Goal: Transaction & Acquisition: Purchase product/service

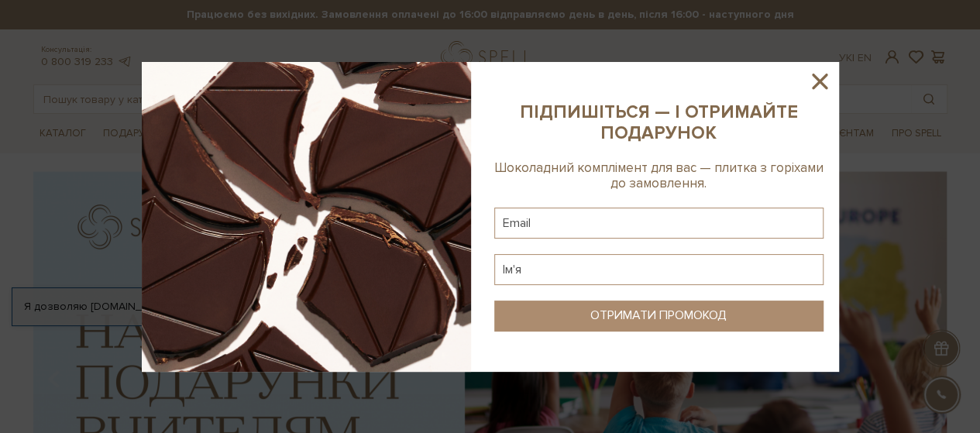
click at [814, 78] on icon at bounding box center [820, 81] width 26 height 26
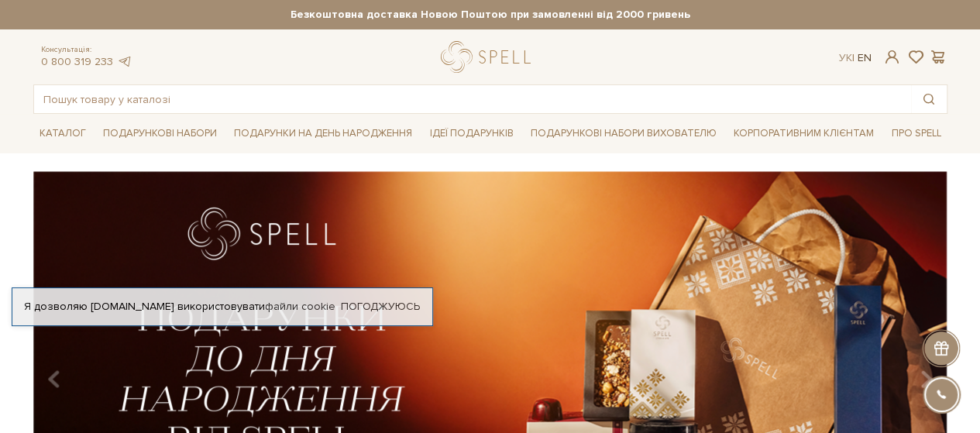
click at [863, 55] on link "En" at bounding box center [865, 57] width 14 height 13
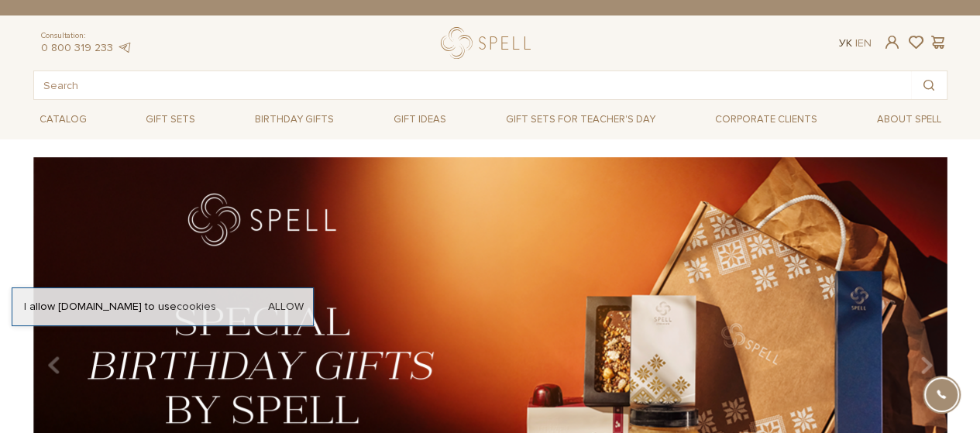
click at [846, 44] on link "Ук" at bounding box center [845, 42] width 13 height 13
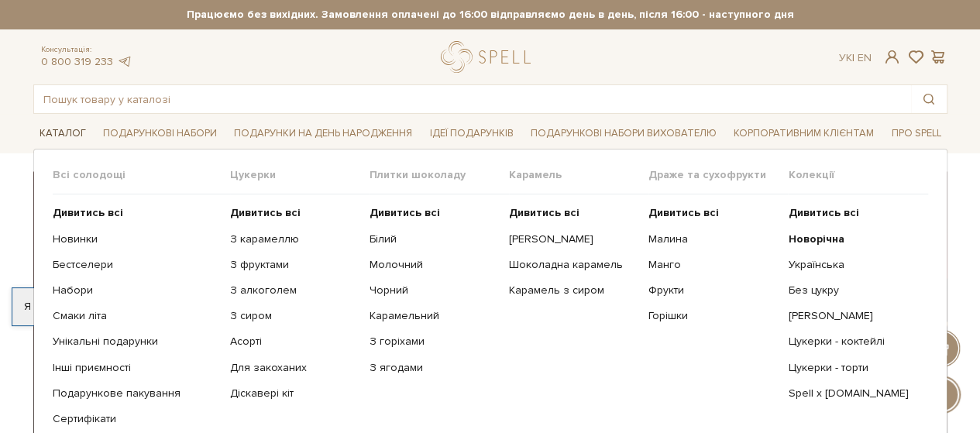
click at [55, 133] on link "Каталог" at bounding box center [62, 134] width 59 height 24
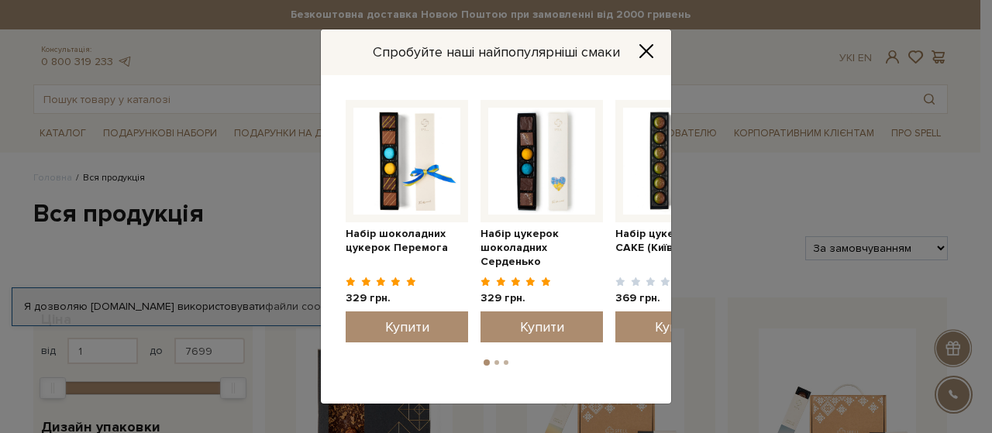
click at [648, 50] on icon "Close" at bounding box center [646, 51] width 12 height 12
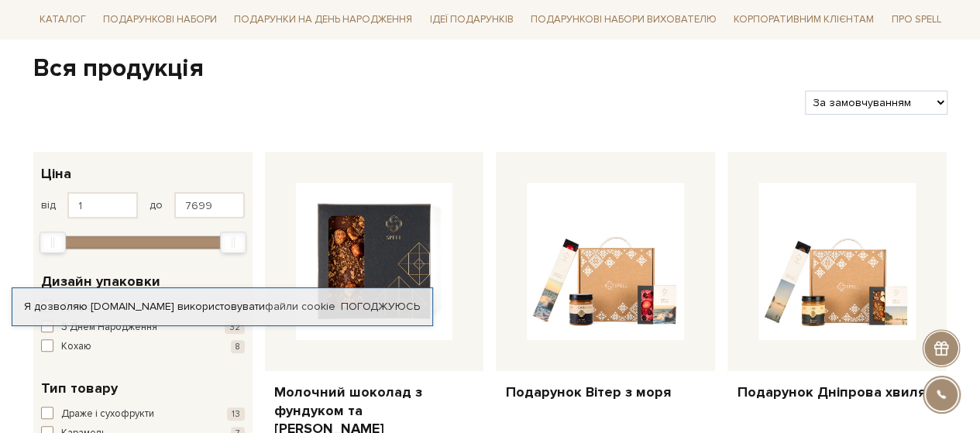
scroll to position [155, 0]
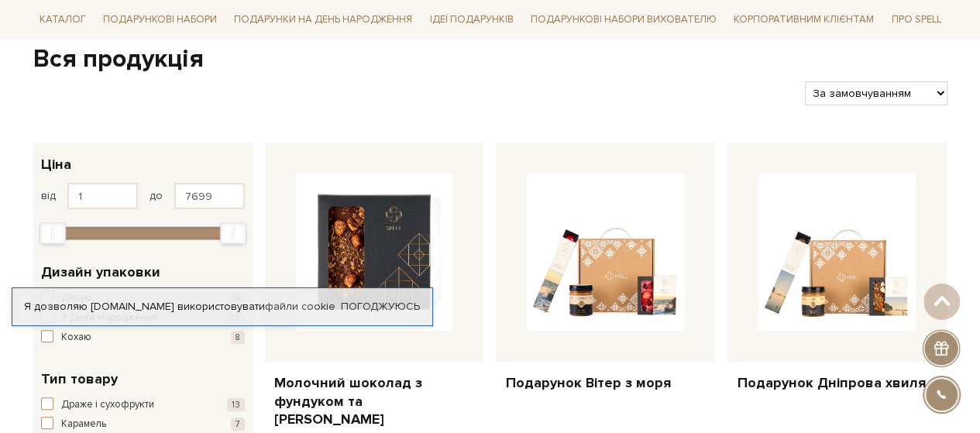
click at [901, 95] on select "За замовчуванням За Ціною (зростання) За Ціною (зменшення) Новинки За популярні…" at bounding box center [876, 93] width 142 height 24
select select "[URL][DOMAIN_NAME]"
click at [805, 81] on select "За замовчуванням За Ціною (зростання) За Ціною (зменшення) Новинки За популярні…" at bounding box center [876, 93] width 142 height 24
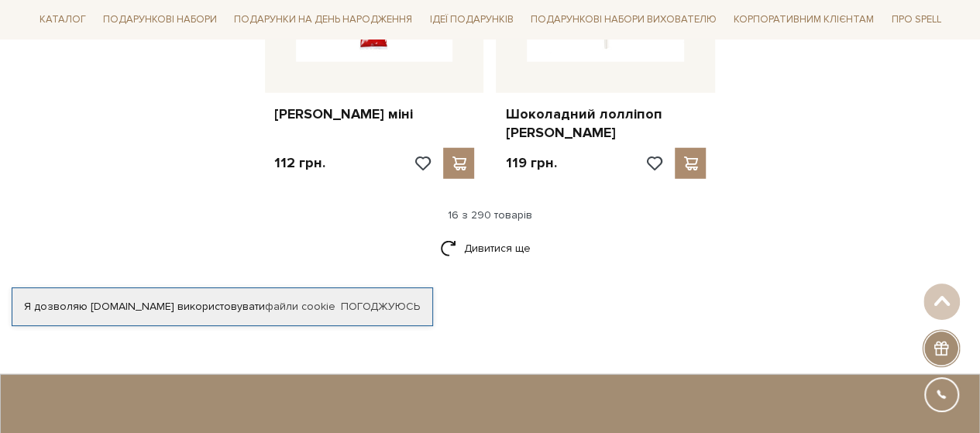
scroll to position [2093, 0]
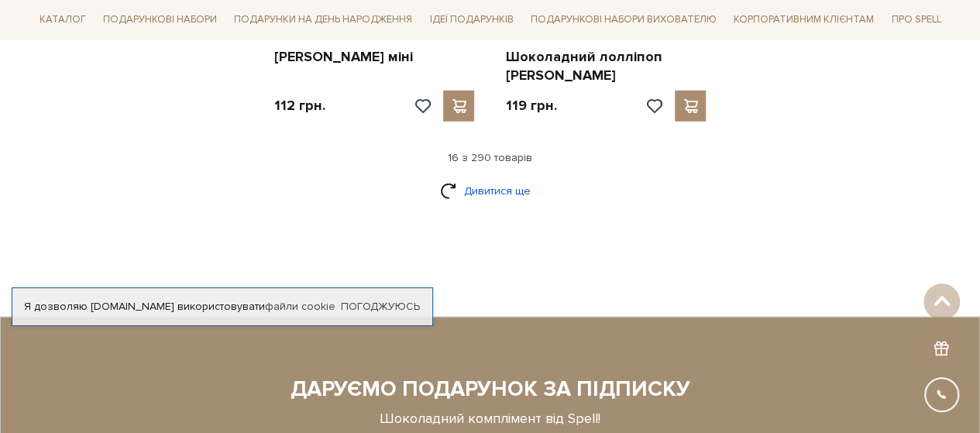
click at [522, 177] on link "Дивитися ще" at bounding box center [490, 190] width 101 height 27
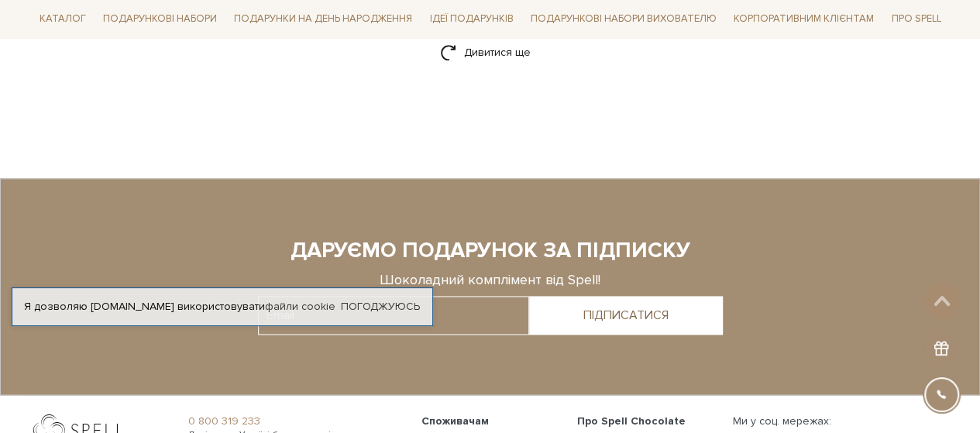
scroll to position [3720, 0]
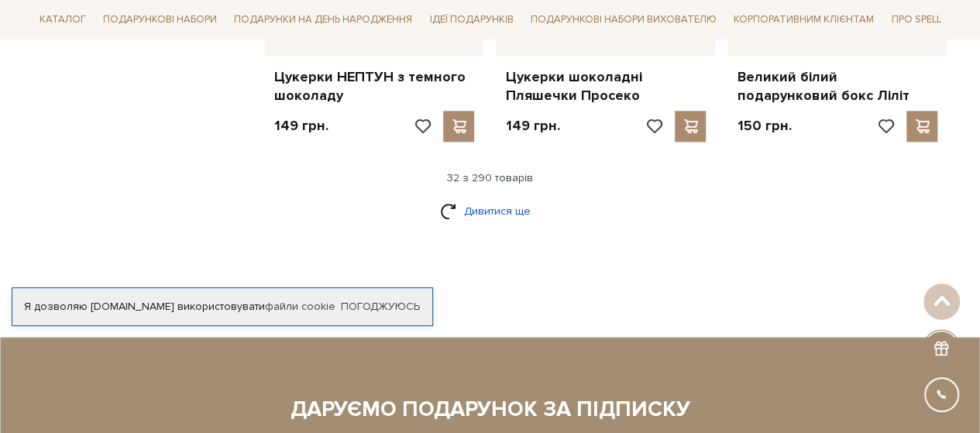
click at [497, 198] on link "Дивитися ще" at bounding box center [490, 211] width 101 height 27
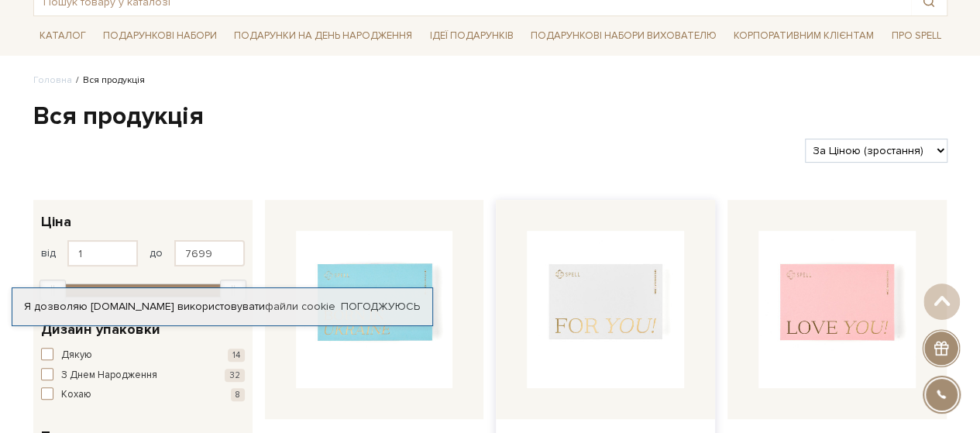
scroll to position [0, 0]
